Goal: Obtain resource: Download file/media

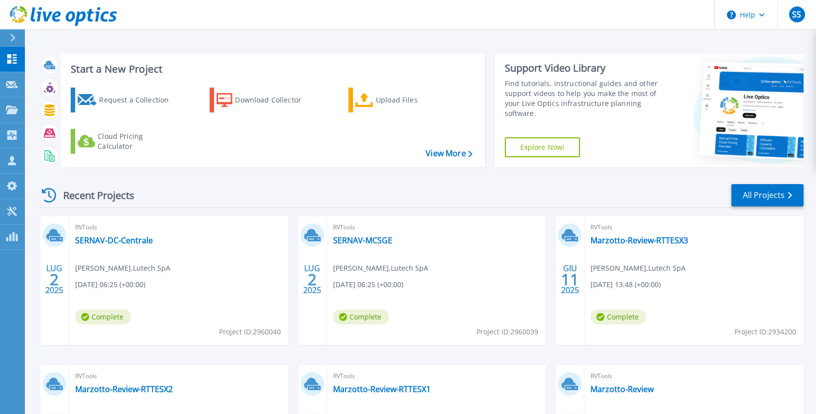
click at [197, 189] on div "Recent Projects All Projects" at bounding box center [420, 195] width 765 height 25
click at [8, 112] on icon at bounding box center [12, 110] width 12 height 8
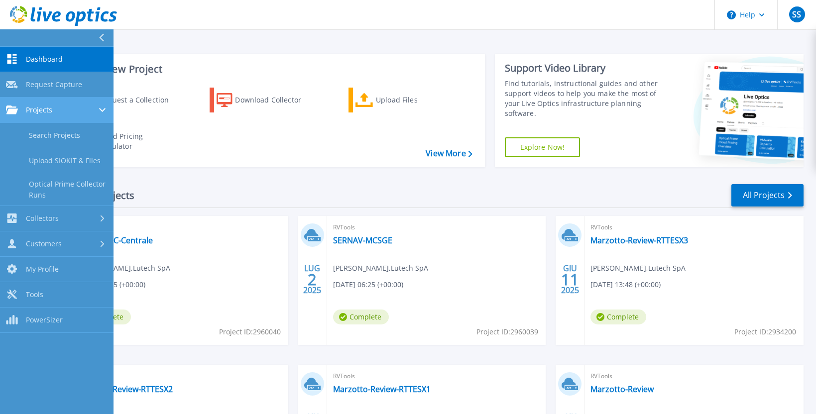
click at [8, 112] on icon at bounding box center [12, 110] width 12 height 8
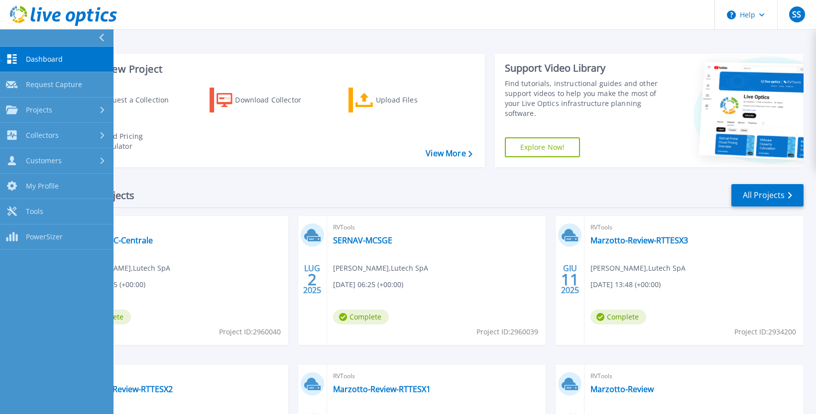
click at [238, 194] on div "Recent Projects All Projects" at bounding box center [420, 195] width 765 height 25
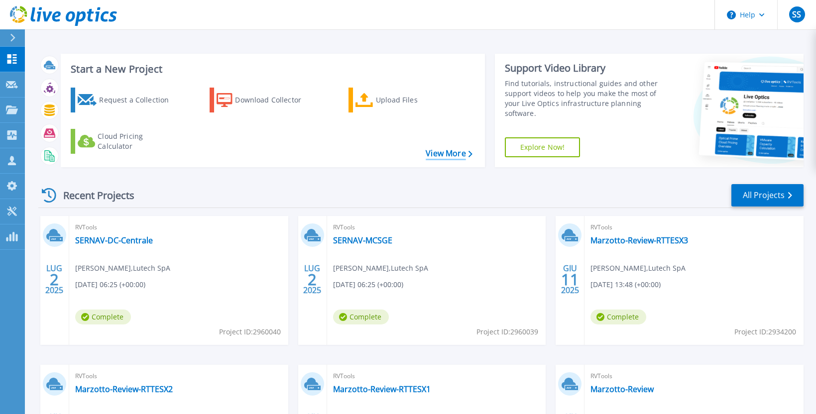
click at [446, 155] on link "View More" at bounding box center [449, 153] width 46 height 9
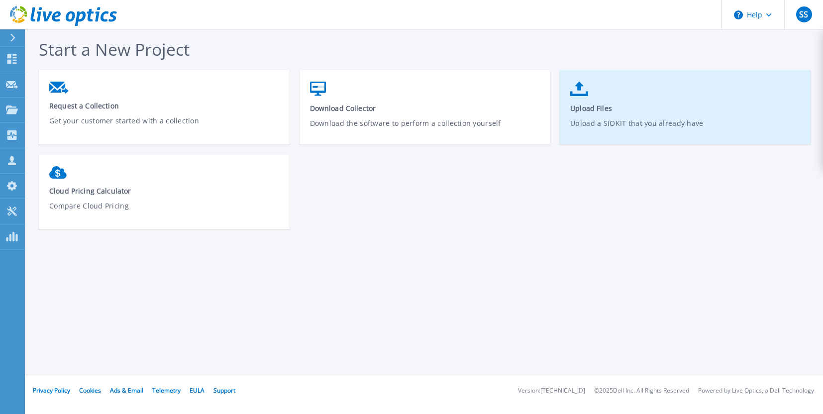
click at [578, 123] on p "Upload a SIOKIT that you already have" at bounding box center [685, 129] width 230 height 23
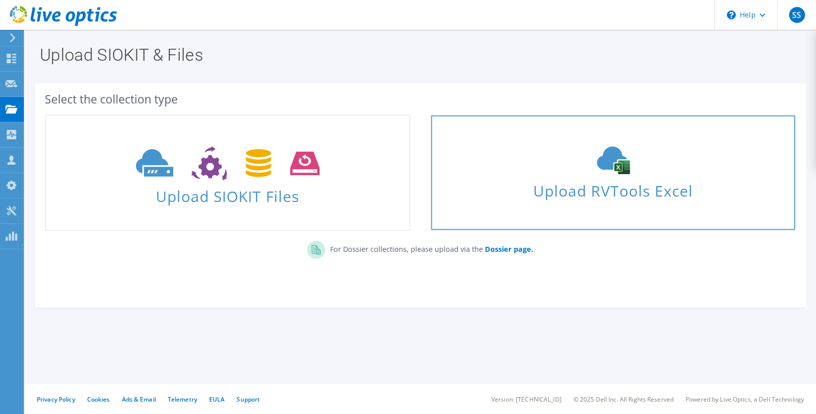
click at [612, 181] on span "Upload RVTools Excel" at bounding box center [612, 188] width 363 height 21
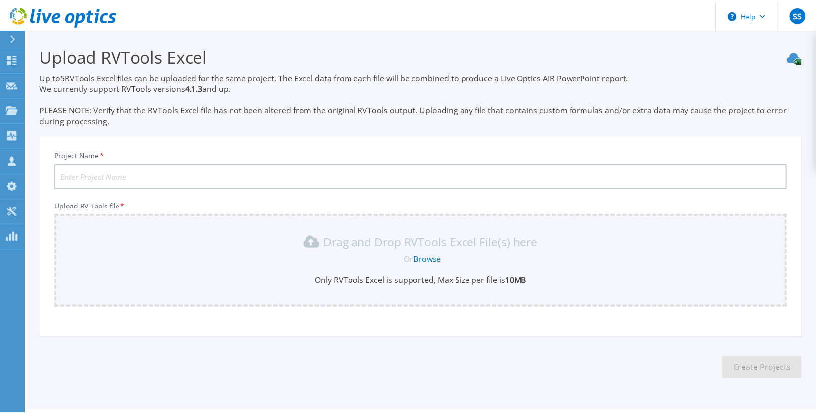
scroll to position [26, 0]
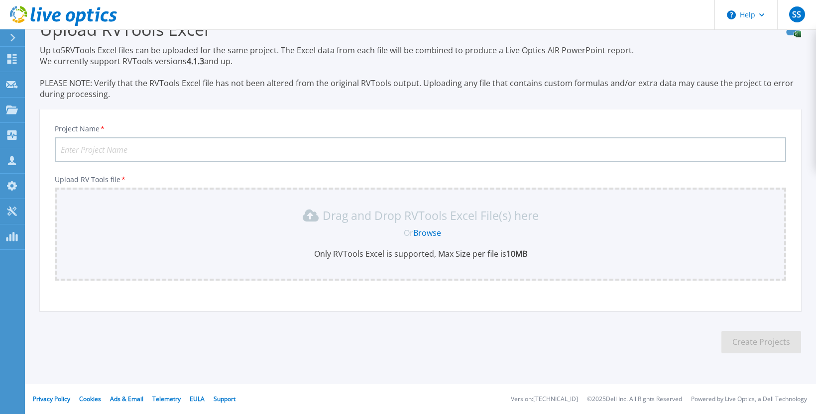
click at [230, 151] on input "Project Name *" at bounding box center [420, 149] width 731 height 25
click at [82, 149] on input "Wind Siziano -" at bounding box center [420, 149] width 731 height 25
click at [157, 143] on input "WindTre - Siziano -" at bounding box center [420, 149] width 731 height 25
paste input "Management"
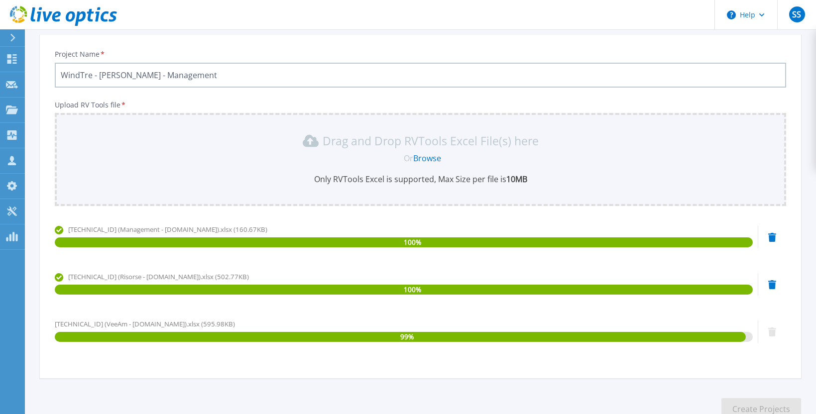
scroll to position [0, 0]
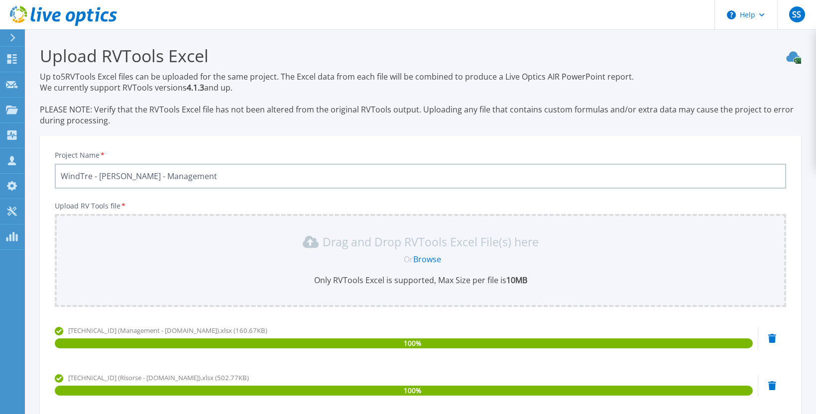
click at [163, 176] on input "WindTre - Siziano - Management" at bounding box center [420, 176] width 731 height 25
click at [187, 176] on input "WindTre - Siziano - Management" at bounding box center [420, 176] width 731 height 25
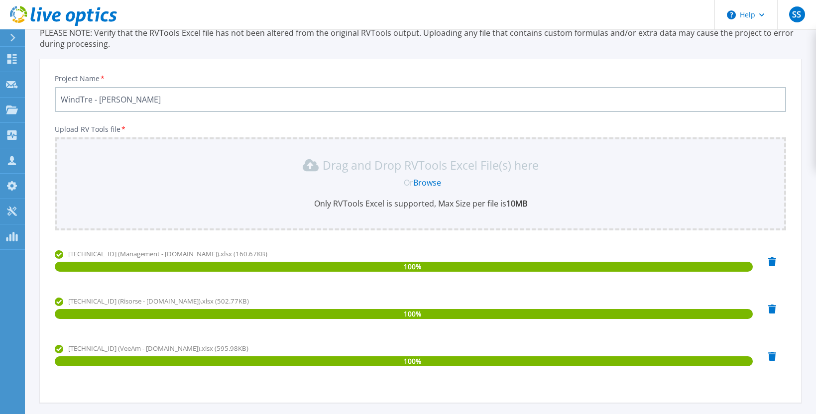
scroll to position [149, 0]
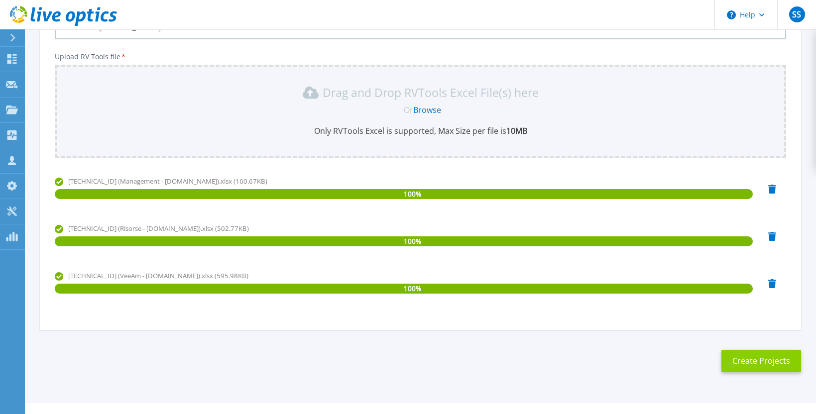
type input "WindTre - [PERSON_NAME]"
click at [761, 360] on button "Create Projects" at bounding box center [761, 361] width 80 height 22
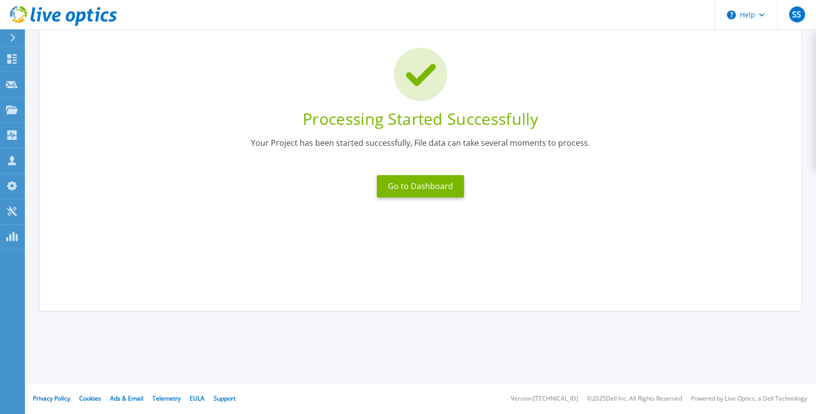
scroll to position [59, 0]
click at [411, 184] on button "Go to Dashboard" at bounding box center [420, 186] width 87 height 22
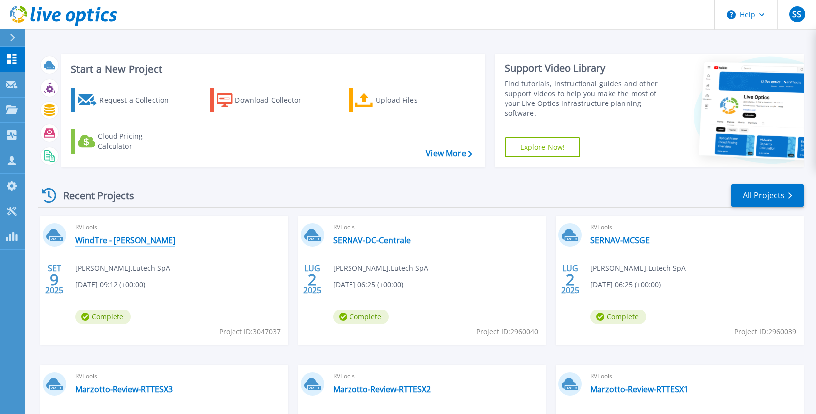
click at [97, 239] on link "WindTre - [PERSON_NAME]" at bounding box center [125, 240] width 100 height 10
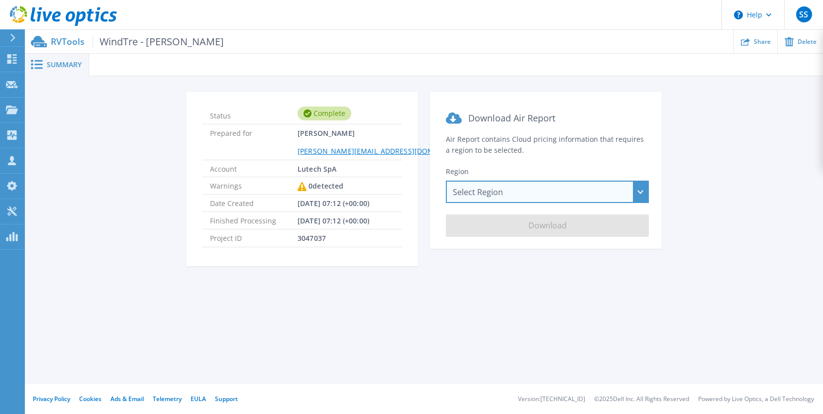
click at [506, 193] on div "Select Region [GEOGRAPHIC_DATA] ([GEOGRAPHIC_DATA]) [GEOGRAPHIC_DATA] ([GEOGRAP…" at bounding box center [547, 192] width 203 height 22
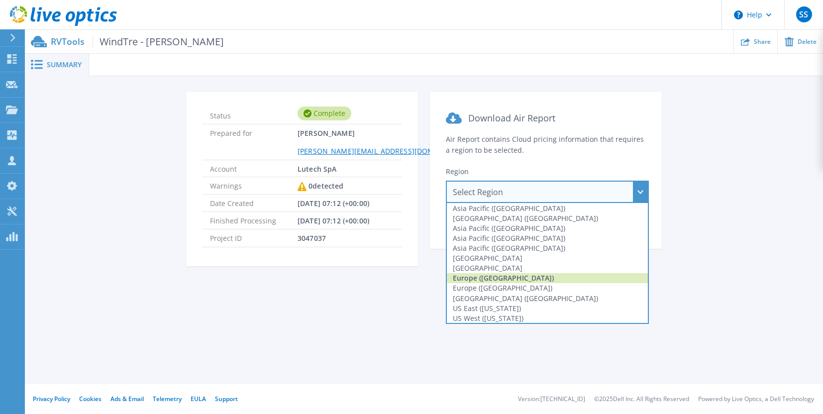
click at [505, 279] on div "Europe ([GEOGRAPHIC_DATA])" at bounding box center [547, 278] width 201 height 10
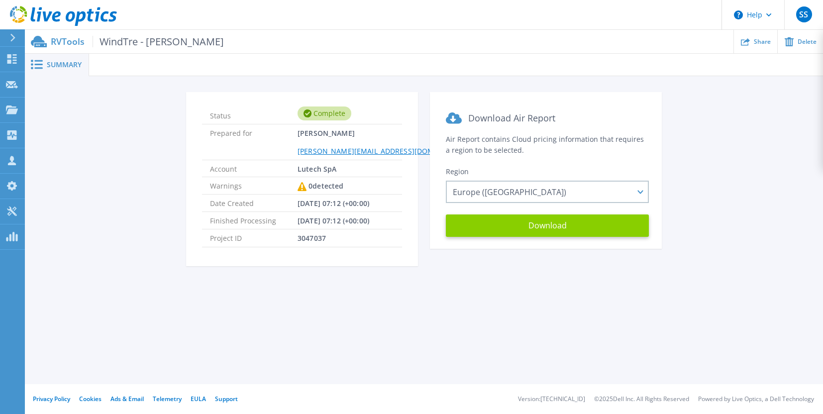
click at [547, 224] on button "Download" at bounding box center [547, 226] width 203 height 22
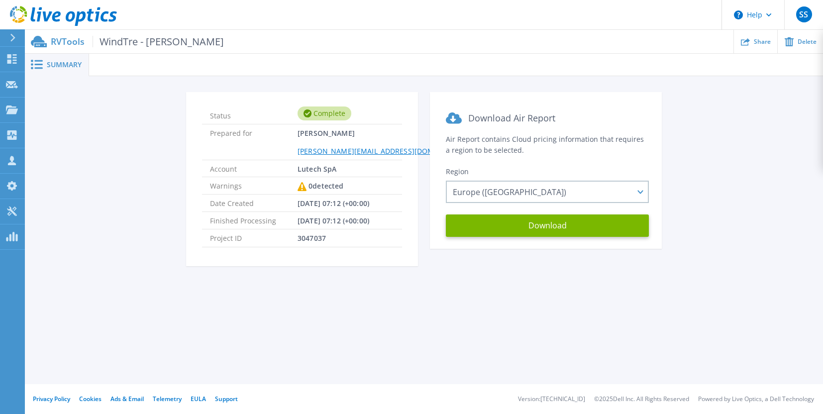
drag, startPoint x: 125, startPoint y: 193, endPoint x: 123, endPoint y: 169, distance: 23.4
click at [125, 193] on div "Status Complete Prepared for Stefano Serafini s.serafini@lutech.it Account Lute…" at bounding box center [424, 185] width 769 height 186
click at [14, 56] on icon at bounding box center [12, 58] width 12 height 9
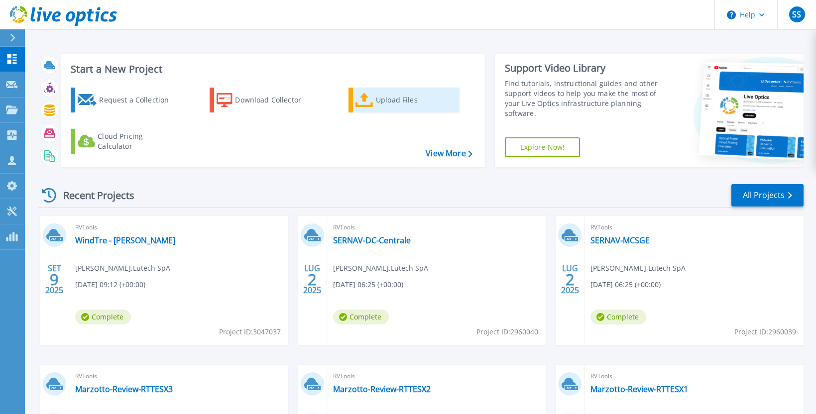
click at [391, 99] on div "Upload Files" at bounding box center [416, 100] width 80 height 20
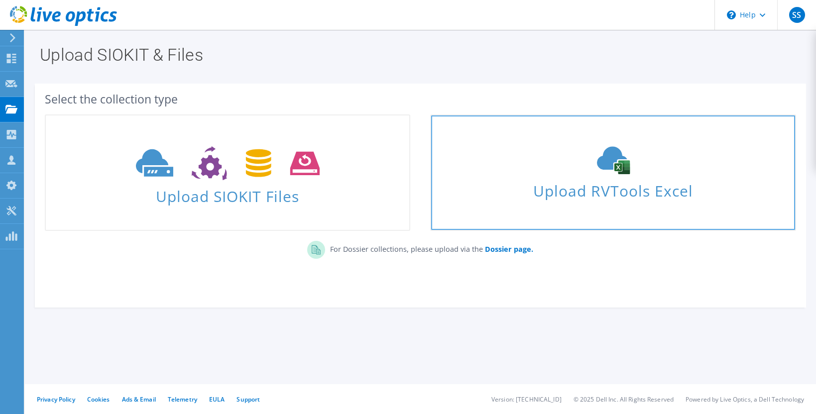
click at [606, 195] on span "Upload RVTools Excel" at bounding box center [612, 188] width 363 height 21
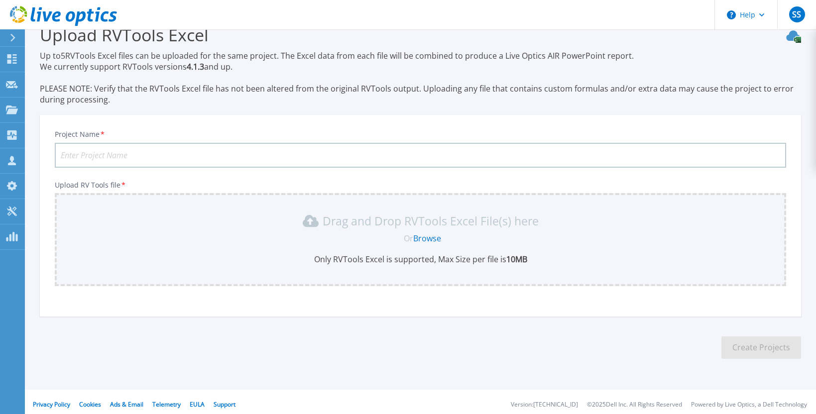
scroll to position [26, 0]
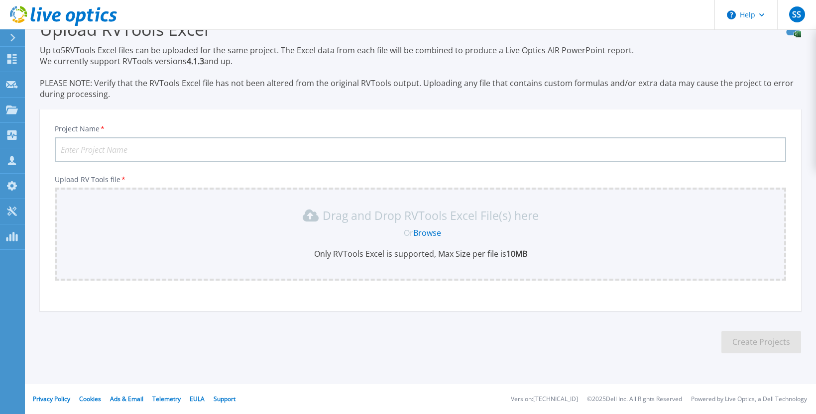
click at [257, 152] on input "Project Name *" at bounding box center [420, 149] width 731 height 25
type input "i"
click at [126, 148] on input "WindTre - Tor" at bounding box center [420, 149] width 731 height 25
type input "WindTre - [PERSON_NAME]"
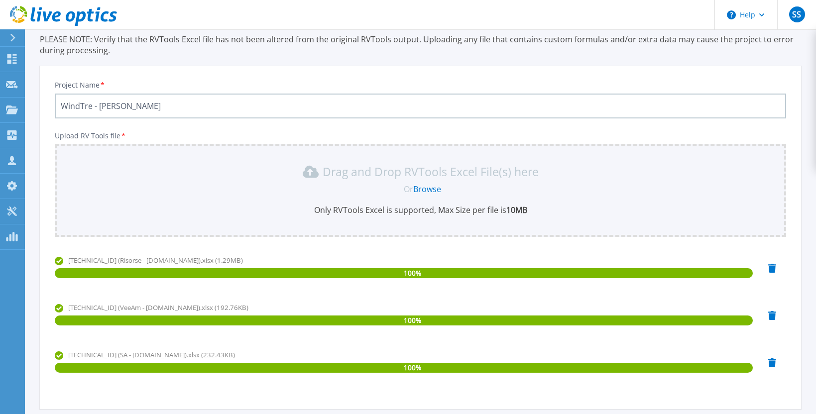
scroll to position [168, 0]
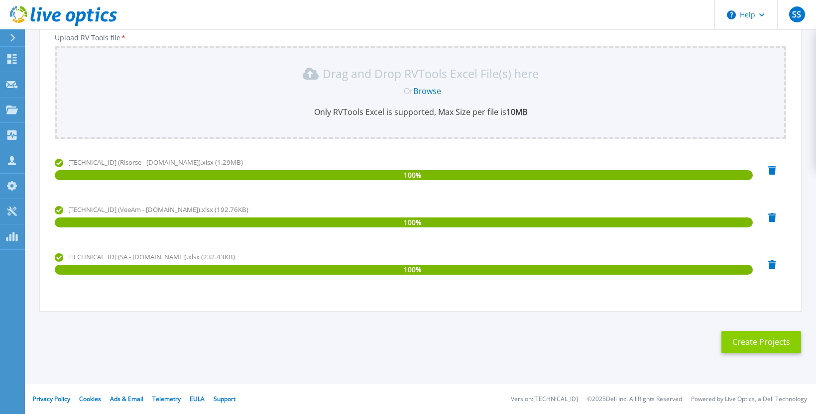
click at [761, 341] on button "Create Projects" at bounding box center [761, 342] width 80 height 22
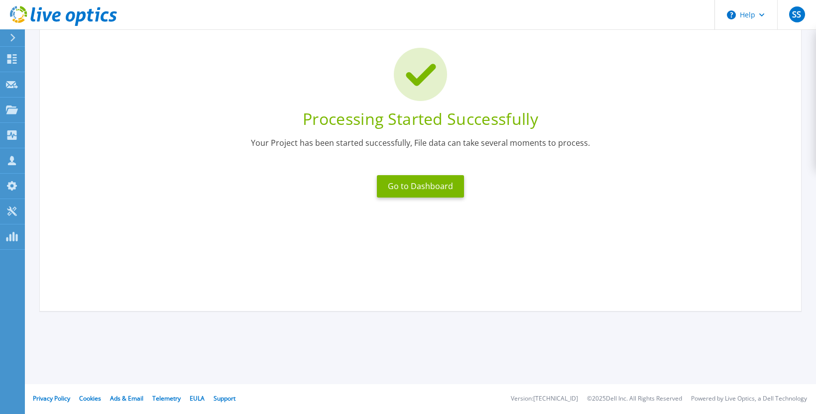
scroll to position [59, 0]
click at [422, 184] on button "Go to Dashboard" at bounding box center [420, 186] width 87 height 22
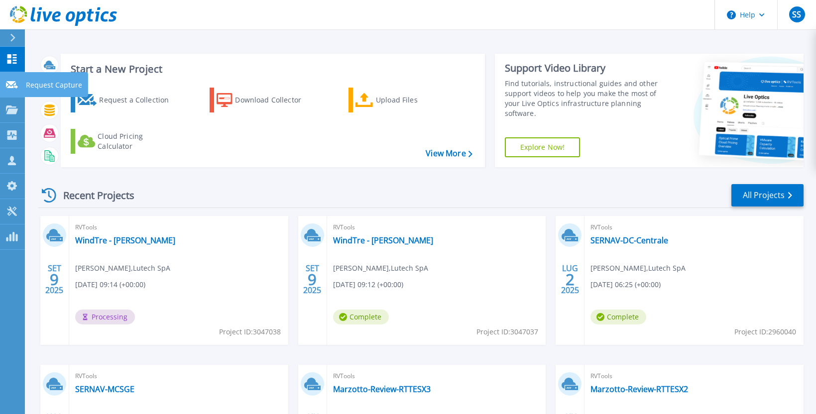
click at [10, 78] on link "Request Capture Request Capture" at bounding box center [12, 84] width 25 height 25
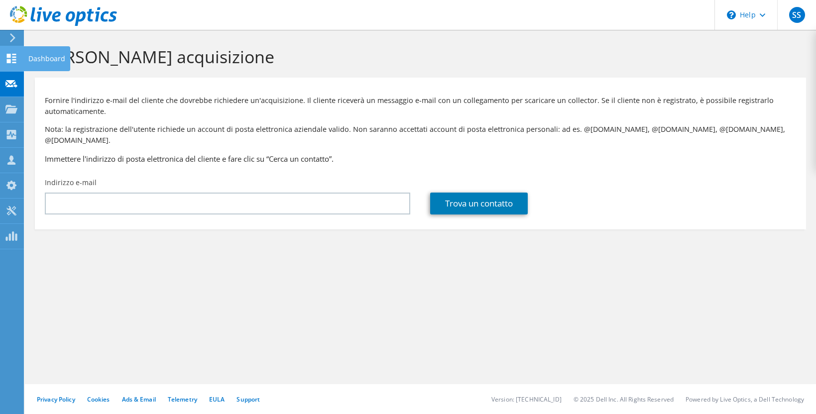
click at [9, 59] on use at bounding box center [11, 58] width 9 height 9
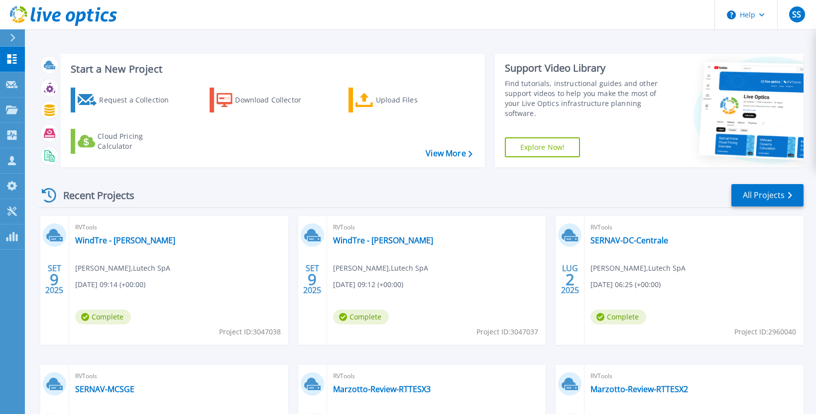
click at [132, 232] on span "RVTools" at bounding box center [178, 227] width 207 height 11
click at [140, 247] on div "RVTools WindTre - Tor Cervara Stefano Serafini , Lutech SpA 09/09/2025, 09:14 (…" at bounding box center [178, 280] width 219 height 129
click at [138, 244] on link "WindTre - [PERSON_NAME]" at bounding box center [125, 240] width 100 height 10
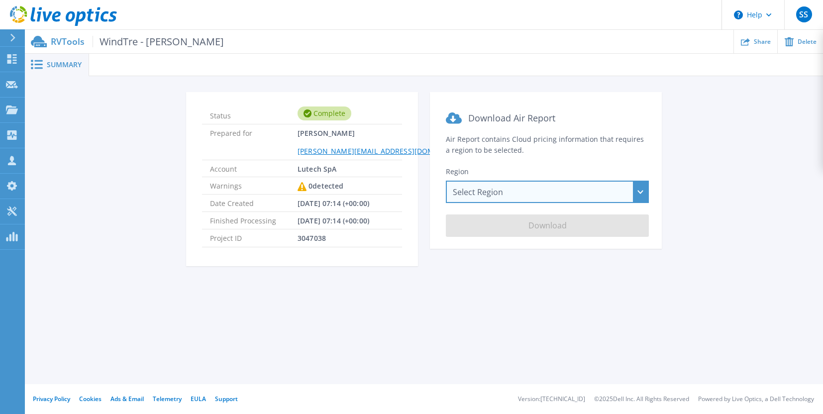
click at [592, 190] on div "Select Region [GEOGRAPHIC_DATA] ([GEOGRAPHIC_DATA]) [GEOGRAPHIC_DATA] ([GEOGRAP…" at bounding box center [547, 192] width 203 height 22
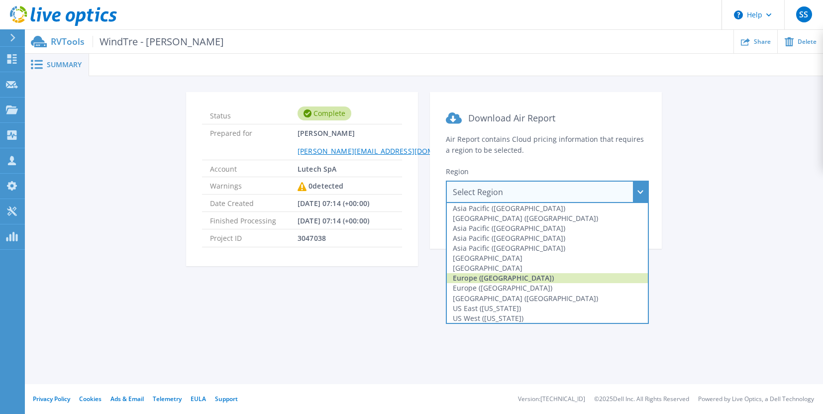
click at [504, 278] on div "Europe ([GEOGRAPHIC_DATA])" at bounding box center [547, 278] width 201 height 10
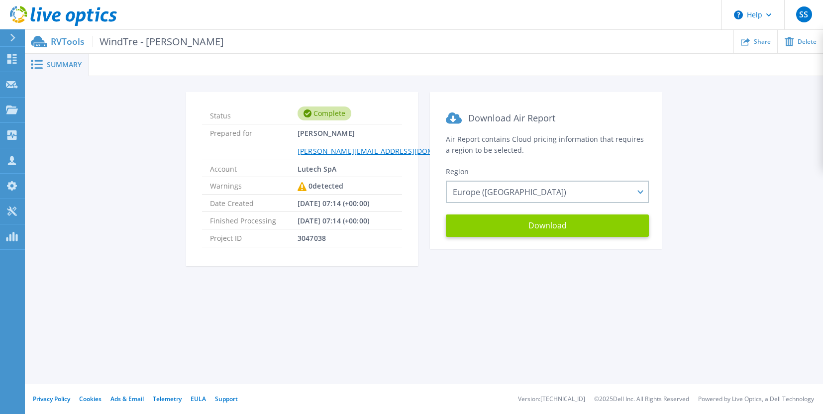
click at [553, 233] on button "Download" at bounding box center [547, 226] width 203 height 22
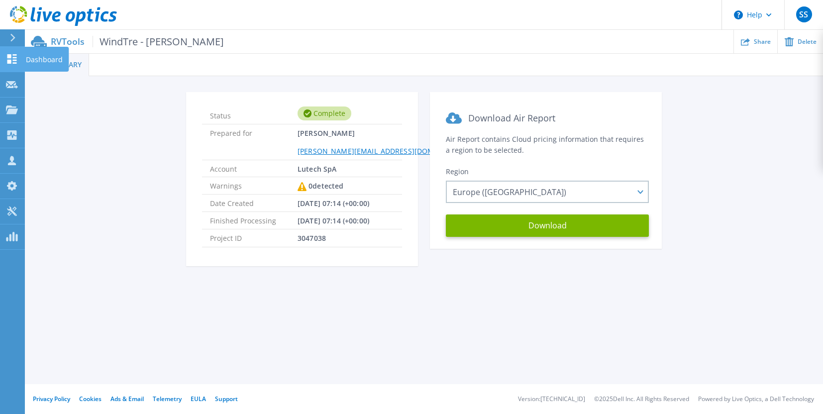
click at [15, 56] on icon at bounding box center [12, 58] width 12 height 9
